Goal: Task Accomplishment & Management: Manage account settings

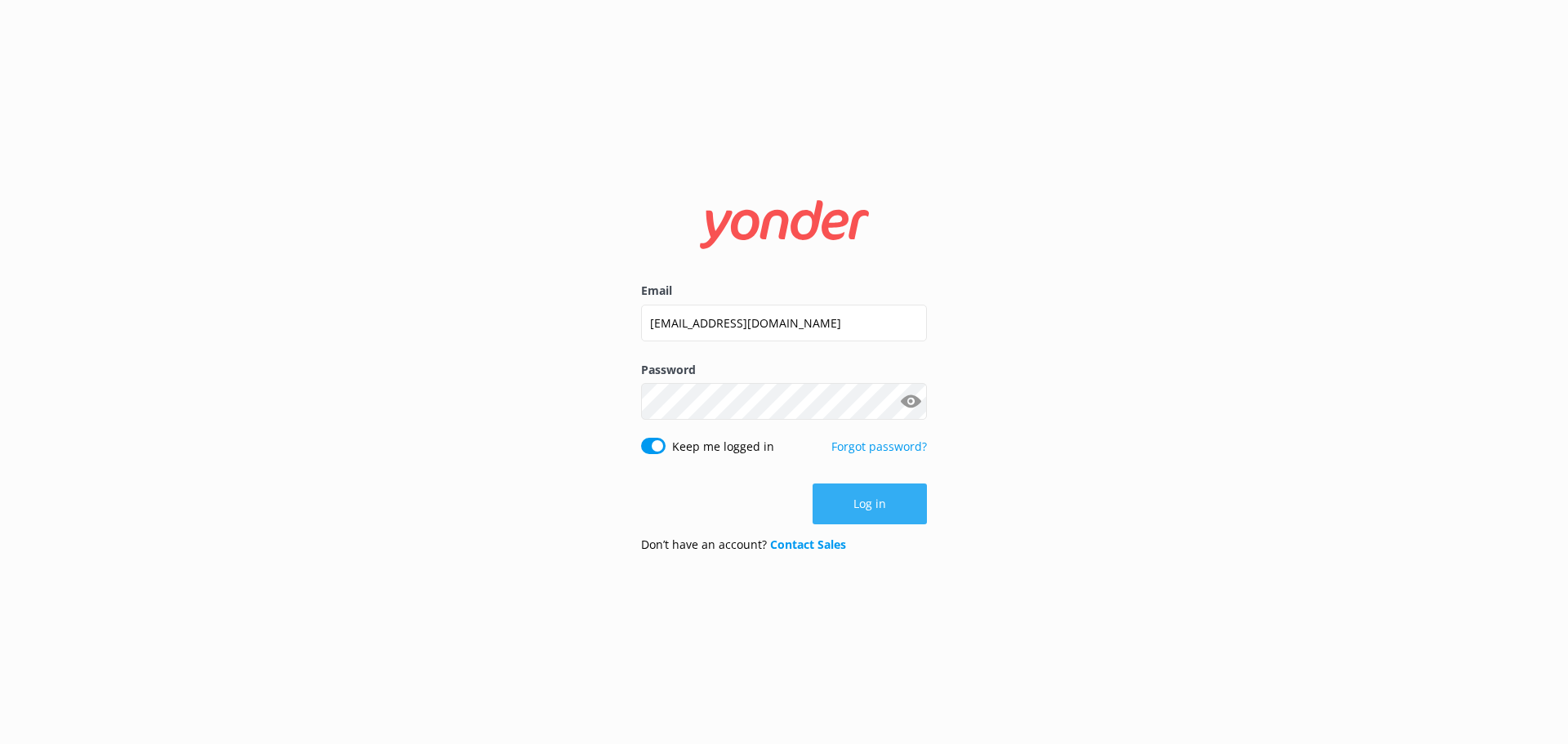
click at [868, 504] on button "Log in" at bounding box center [869, 503] width 114 height 41
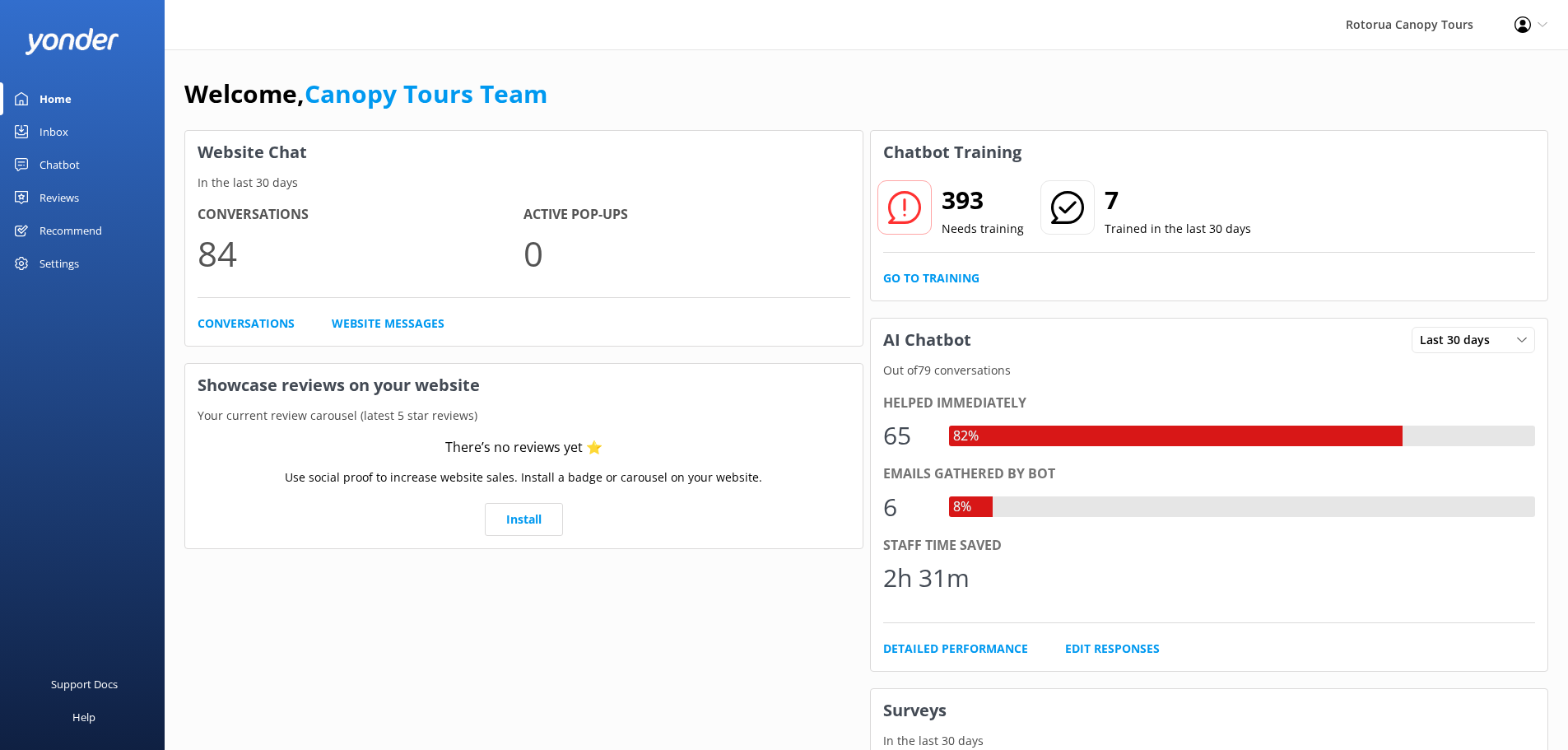
click at [52, 142] on div "Inbox" at bounding box center [53, 132] width 29 height 33
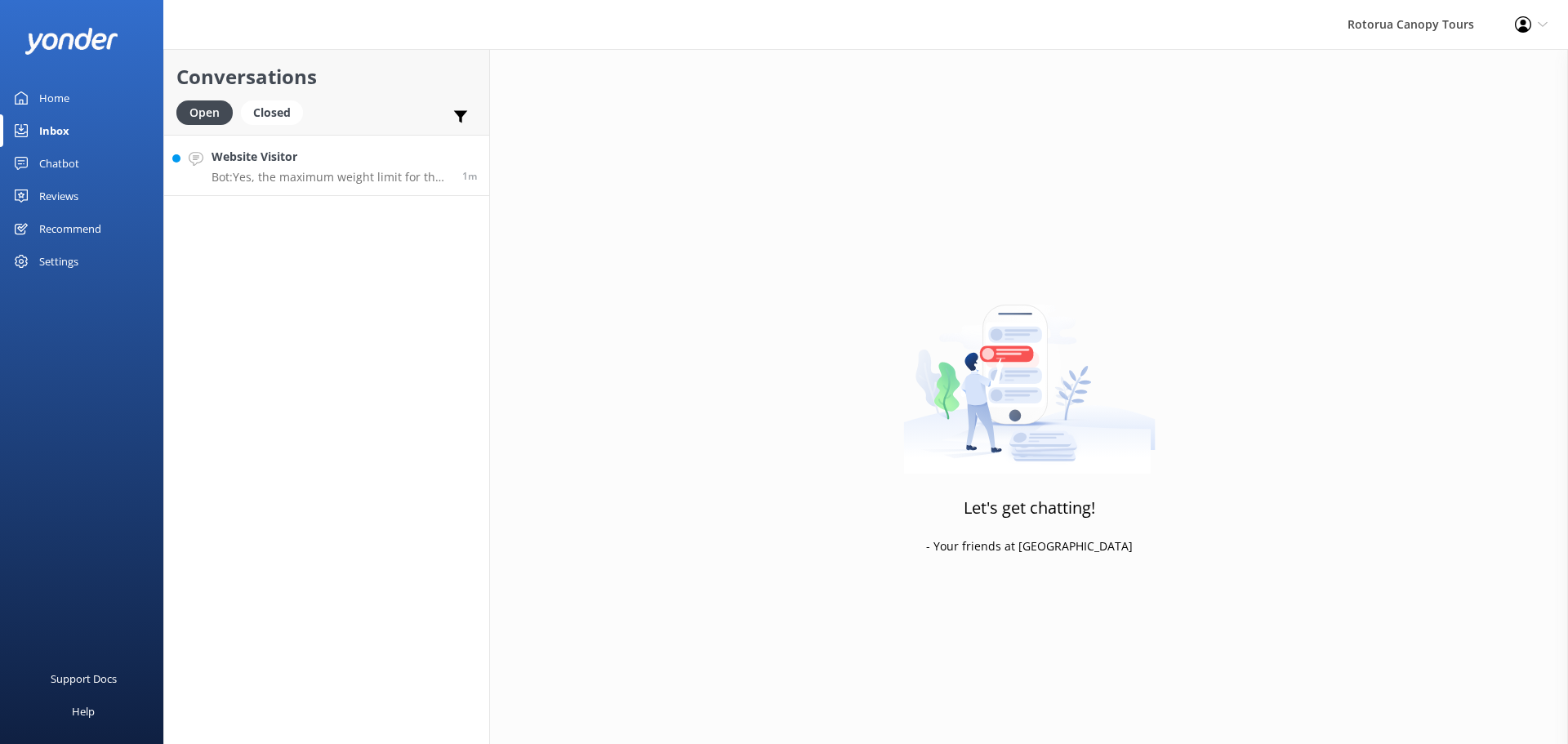
click at [274, 180] on p "Bot: Yes, the maximum weight limit for the tours is 120kg for the Original and …" at bounding box center [331, 177] width 238 height 15
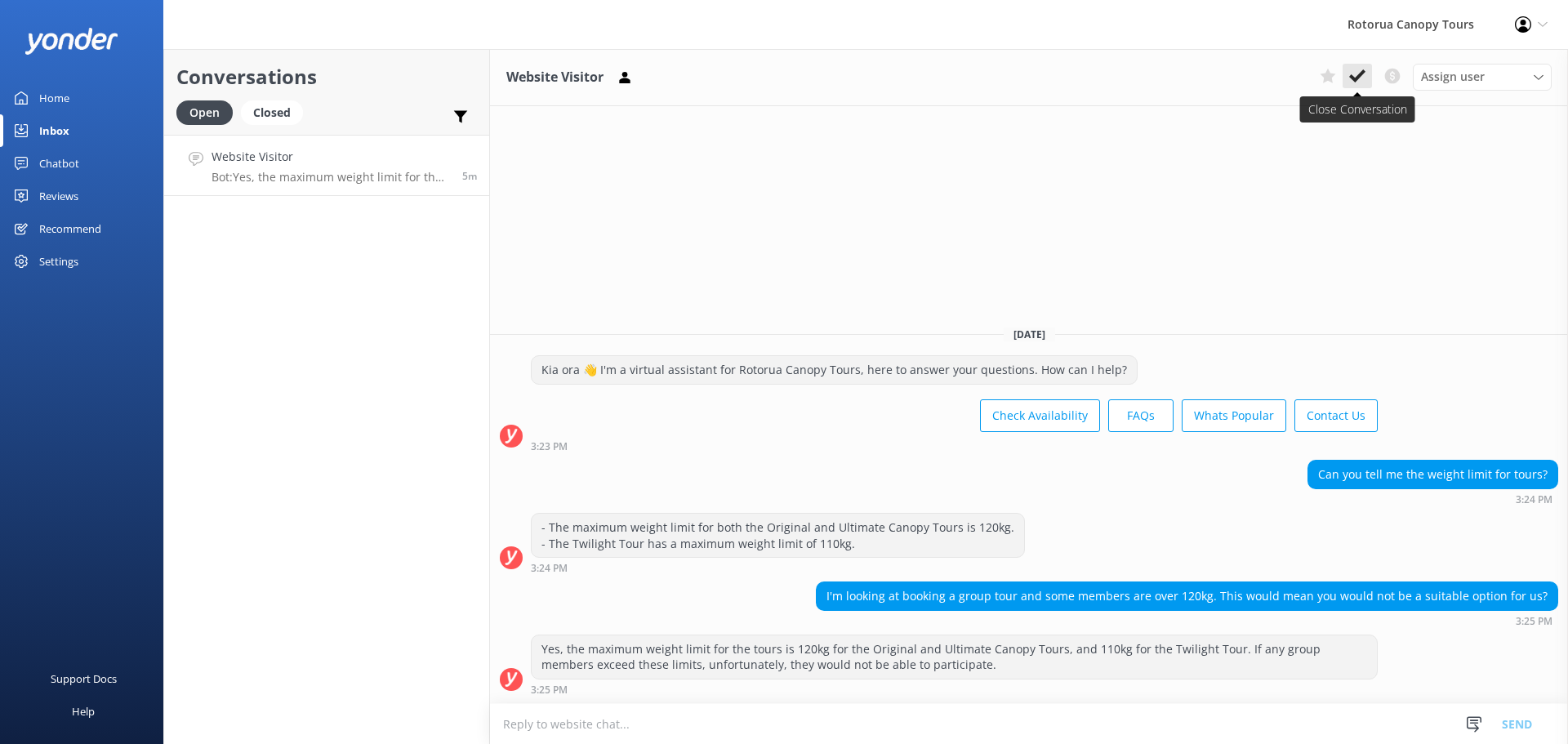
click at [1355, 73] on icon at bounding box center [1357, 76] width 16 height 16
